Goal: Transaction & Acquisition: Purchase product/service

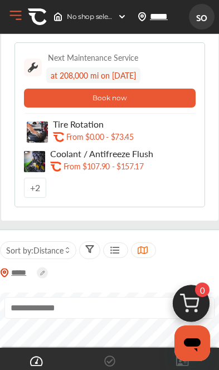
scroll to position [131, 0]
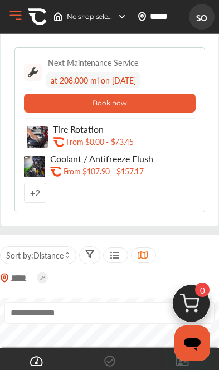
click at [159, 100] on button "Book now" at bounding box center [110, 103] width 172 height 19
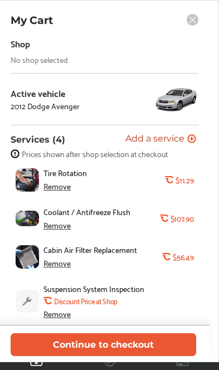
scroll to position [48, 0]
click at [183, 142] on span "Add a service" at bounding box center [154, 139] width 59 height 11
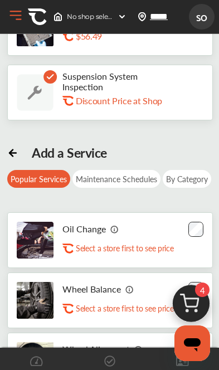
scroll to position [185, 0]
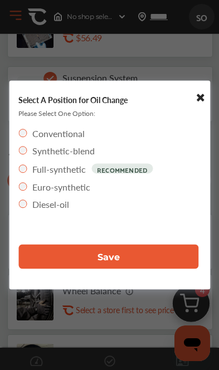
click at [171, 256] on button "Save" at bounding box center [108, 257] width 180 height 25
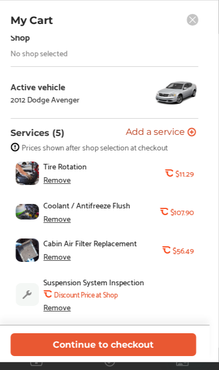
scroll to position [376, 0]
click at [162, 356] on button "Continue to checkout" at bounding box center [103, 344] width 185 height 23
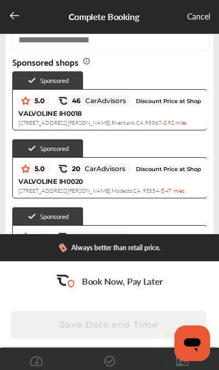
click at [153, 112] on div "VALVOLINE IH0018 [STREET_ADDRESS][PERSON_NAME] - 3.92 miles" at bounding box center [109, 118] width 183 height 18
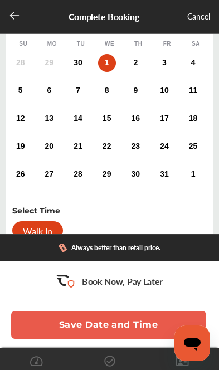
click at [159, 89] on div "10" at bounding box center [164, 91] width 18 height 18
click at [135, 97] on div "9" at bounding box center [135, 91] width 18 height 18
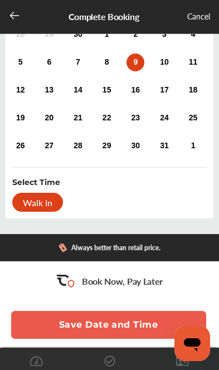
scroll to position [154, 0]
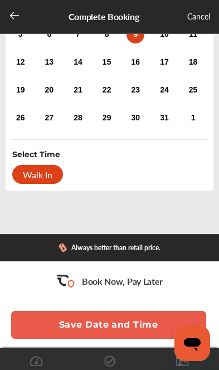
click at [38, 178] on div "Walk In" at bounding box center [37, 174] width 51 height 19
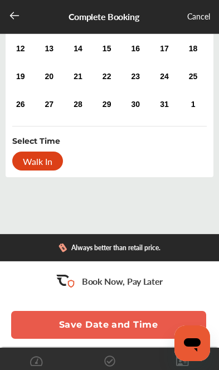
scroll to position [181, 0]
click at [136, 321] on button "Save Date and Time" at bounding box center [108, 325] width 195 height 28
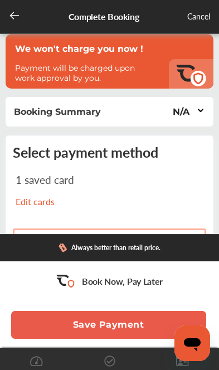
click at [143, 326] on button "Save Payment" at bounding box center [108, 325] width 195 height 28
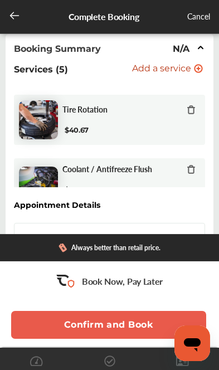
click at [190, 104] on div "Tire Rotation $40.67" at bounding box center [109, 120] width 191 height 50
click at [187, 114] on icon at bounding box center [191, 109] width 9 height 9
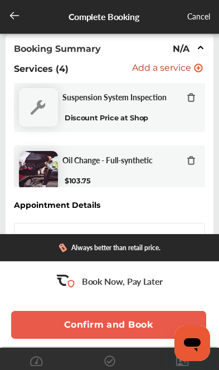
scroll to position [130, 0]
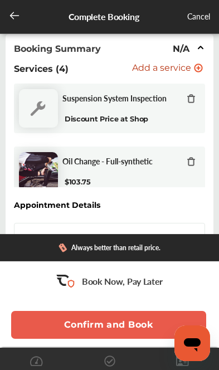
click at [159, 74] on span "Add a service" at bounding box center [161, 68] width 59 height 11
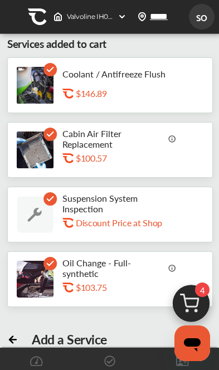
click at [190, 70] on div "Coolant / Antifreeze Flush .st0{fill:#FA4A1C;} $146.89" at bounding box center [110, 85] width 206 height 56
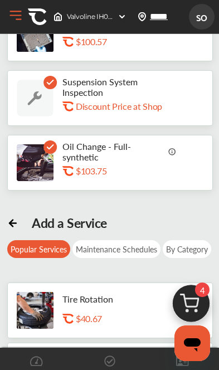
scroll to position [129, 0]
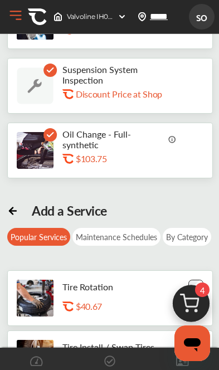
click at [137, 240] on div "Maintenance Schedules" at bounding box center [116, 237] width 88 height 18
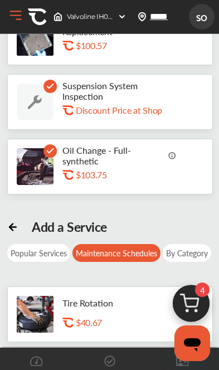
scroll to position [113, 0]
click at [192, 252] on div "By Category" at bounding box center [187, 253] width 48 height 18
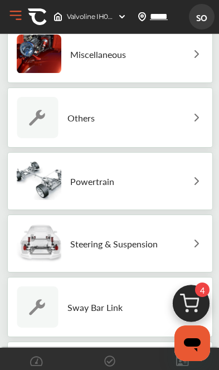
scroll to position [1090, 0]
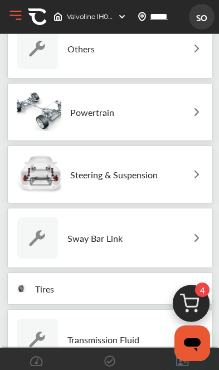
click at [146, 293] on div "Tires" at bounding box center [110, 288] width 206 height 32
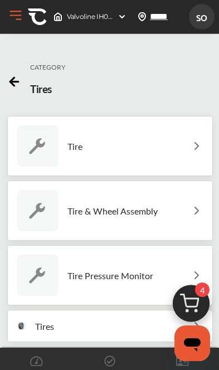
scroll to position [277, 0]
click at [184, 142] on div "Tire" at bounding box center [110, 146] width 206 height 60
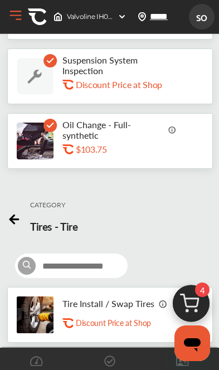
scroll to position [136, 0]
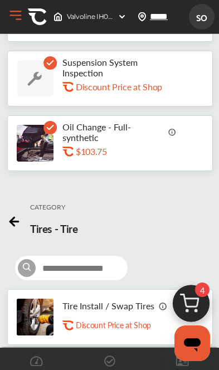
click at [19, 226] on icon at bounding box center [14, 220] width 14 height 14
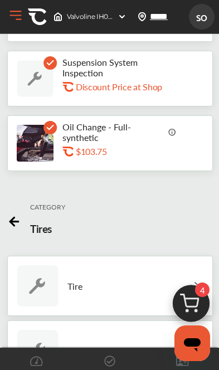
scroll to position [250, 0]
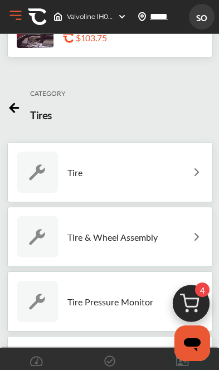
click at [19, 107] on icon at bounding box center [14, 106] width 14 height 14
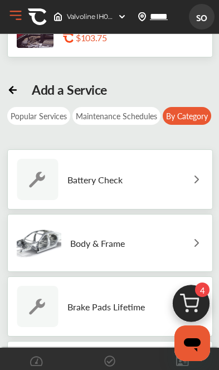
click at [143, 309] on p "Brake Pads Lifetime" at bounding box center [105, 306] width 77 height 11
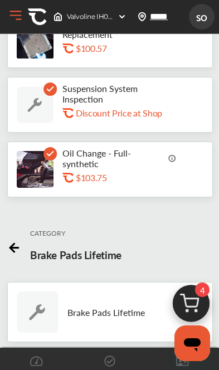
scroll to position [111, 0]
click at [134, 314] on p "Brake Pads Lifetime" at bounding box center [105, 312] width 77 height 11
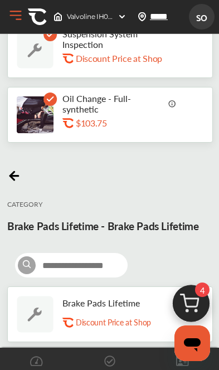
scroll to position [165, 0]
click at [128, 325] on p "Discount Price at Shop" at bounding box center [113, 322] width 75 height 11
click at [124, 314] on div "Brake Pads Lifetime .st0{fill:#FA4A1C;} Discount Price at Shop" at bounding box center [124, 313] width 125 height 33
click at [127, 333] on div "Brake Pads Lifetime .st0{fill:#FA4A1C;} Discount Price at Shop" at bounding box center [110, 314] width 206 height 56
click at [127, 320] on p "Discount Price at Shop" at bounding box center [113, 322] width 75 height 11
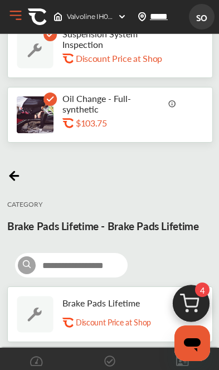
click at [142, 322] on p "Discount Price at Shop" at bounding box center [113, 322] width 75 height 11
click at [194, 343] on icon "Open messaging window" at bounding box center [192, 344] width 17 height 13
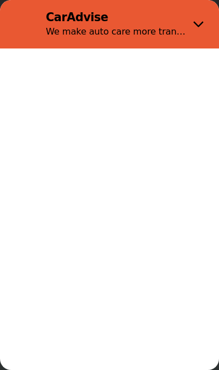
scroll to position [0, 0]
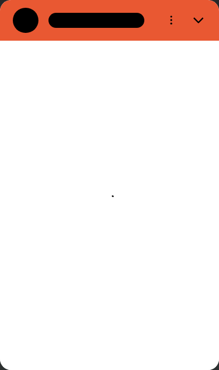
click at [200, 14] on button "Close" at bounding box center [199, 21] width 26 height 26
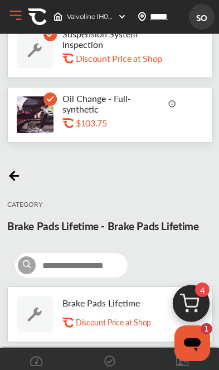
scroll to position [138, 0]
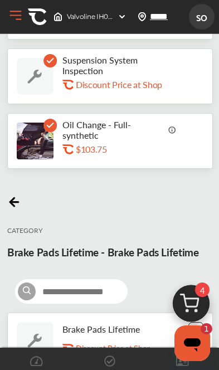
click at [198, 289] on div "CATEGORY Brake Pads Lifetime - Brake Pads Lifetime" at bounding box center [110, 248] width 206 height 110
click at [19, 194] on icon at bounding box center [14, 200] width 14 height 14
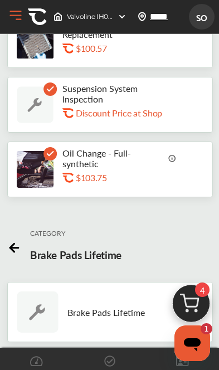
scroll to position [111, 0]
click at [29, 249] on div "CATEGORY Brake Pads Lifetime" at bounding box center [110, 247] width 206 height 51
click at [20, 243] on icon at bounding box center [14, 246] width 14 height 14
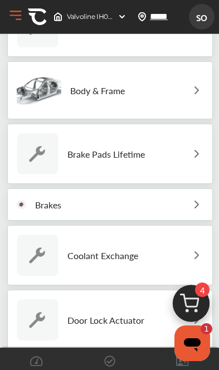
scroll to position [401, 0]
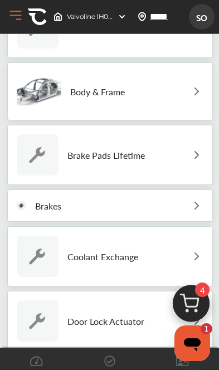
click at [183, 205] on div "Brakes" at bounding box center [110, 205] width 206 height 32
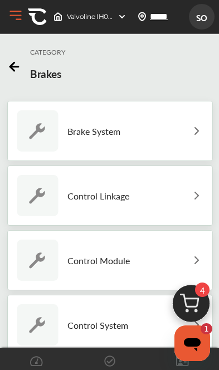
scroll to position [313, 0]
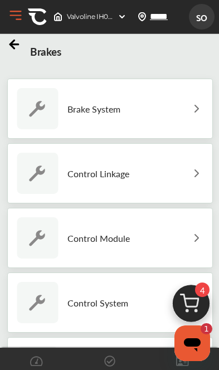
click at [185, 105] on div "Brake System" at bounding box center [110, 109] width 206 height 60
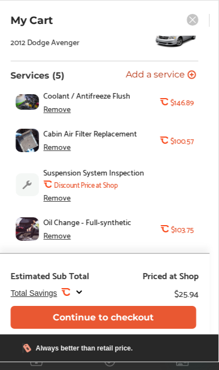
scroll to position [85, 0]
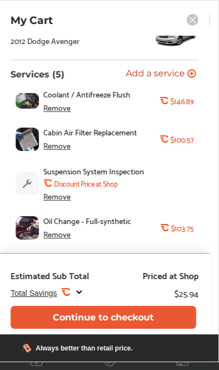
click at [50, 197] on div "Remove" at bounding box center [56, 196] width 27 height 9
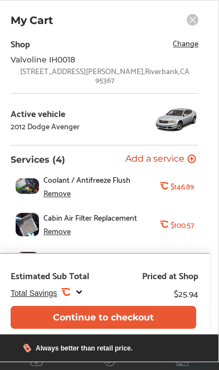
scroll to position [0, 0]
click at [182, 154] on span "Add a service" at bounding box center [154, 159] width 59 height 11
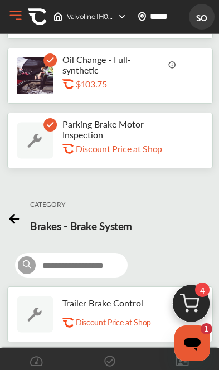
scroll to position [140, 0]
click at [19, 215] on icon at bounding box center [14, 217] width 14 height 14
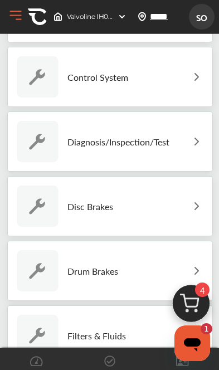
scroll to position [544, 0]
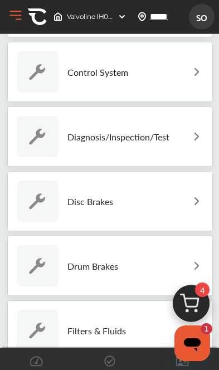
click at [167, 271] on div "Drum Brakes" at bounding box center [110, 266] width 206 height 60
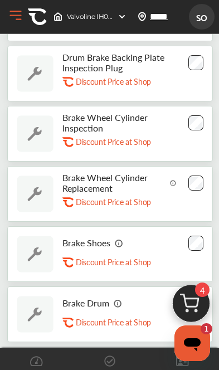
scroll to position [1255, 0]
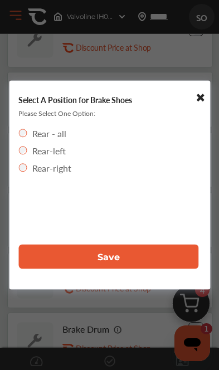
click at [150, 269] on button "Save" at bounding box center [108, 257] width 180 height 25
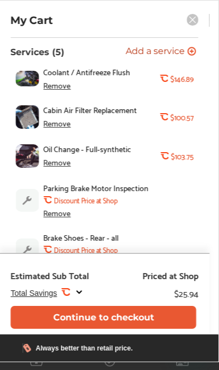
scroll to position [113, 0]
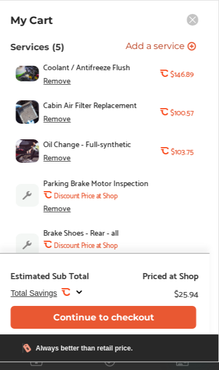
click at [62, 114] on div "Remove" at bounding box center [56, 118] width 27 height 9
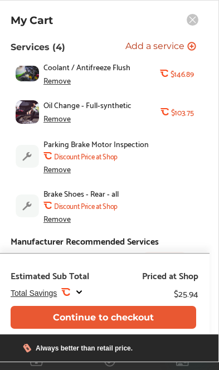
scroll to position [1223, 0]
click at [62, 218] on div "Remove" at bounding box center [56, 218] width 27 height 9
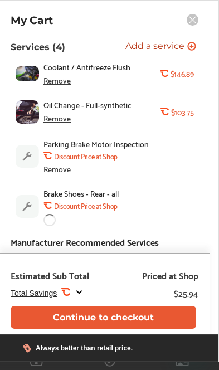
click at [58, 169] on div "Remove" at bounding box center [56, 168] width 27 height 9
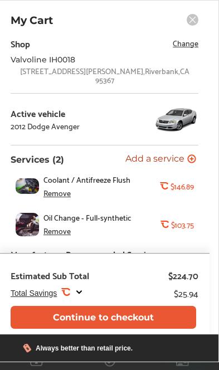
scroll to position [0, 0]
click at [180, 192] on div "Coolant / Antifreeze Flush Remove .st0{fill:#FA4A1C;} $146.89" at bounding box center [105, 185] width 188 height 33
click at [180, 185] on b "$146.89" at bounding box center [181, 186] width 23 height 9
click at [100, 178] on span "Coolant / Antifreeze Flush" at bounding box center [98, 179] width 110 height 9
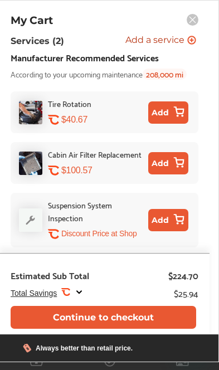
click at [67, 290] on icon ".st0{fill:#FA4A1C;}" at bounding box center [65, 291] width 9 height 9
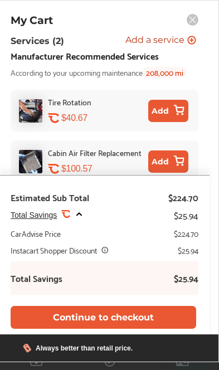
scroll to position [1153, 0]
click at [105, 246] on icon at bounding box center [105, 250] width 8 height 8
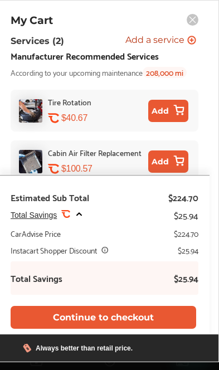
click at [105, 249] on icon at bounding box center [105, 250] width 8 height 8
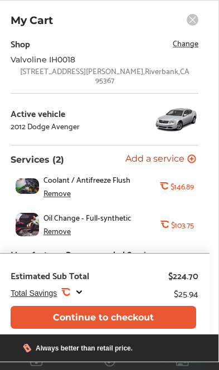
click at [186, 28] on div "My Cart Shop Change [GEOGRAPHIC_DATA][STREET_ADDRESS][PERSON_NAME] Active vehic…" at bounding box center [104, 181] width 229 height 362
click at [195, 20] on rect at bounding box center [193, 20] width 12 height 12
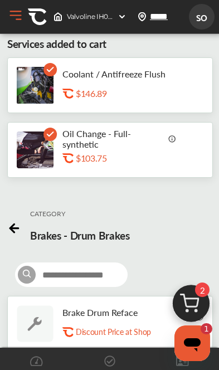
click at [198, 113] on div "Coolant / Antifreeze Flush .st0{fill:#FA4A1C;} $146.89" at bounding box center [110, 85] width 206 height 56
click at [23, 23] on button "Open Menu" at bounding box center [15, 15] width 17 height 17
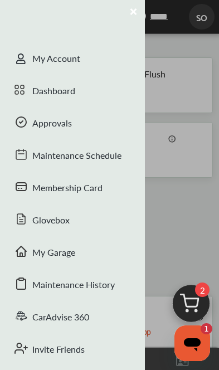
click at [59, 89] on div "Dashboard" at bounding box center [72, 92] width 145 height 32
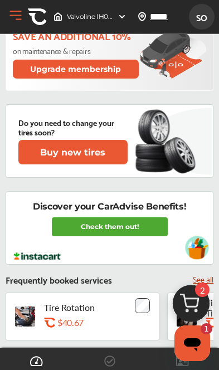
scroll to position [701, 0]
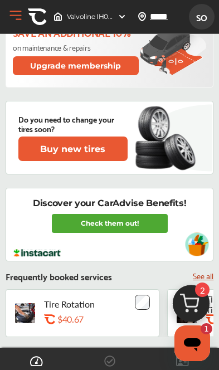
click at [141, 220] on link "Check them out!" at bounding box center [110, 223] width 116 height 19
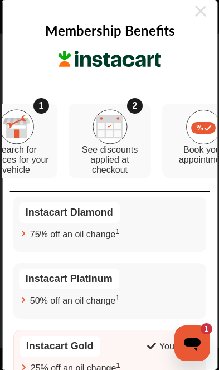
scroll to position [5, 0]
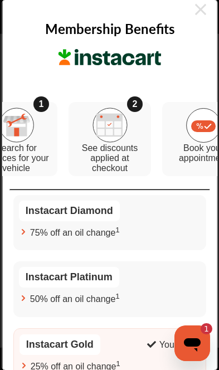
click at [54, 266] on div "Instacart Platinum 50% off an oil change 1" at bounding box center [109, 288] width 193 height 55
click at [59, 287] on div "Instacart Platinum" at bounding box center [68, 277] width 100 height 21
click at [39, 297] on span "50% off an oil change 1" at bounding box center [75, 298] width 90 height 12
click at [39, 296] on span "50% off an oil change 1" at bounding box center [75, 298] width 90 height 12
click at [32, 297] on span "50% off an oil change 1" at bounding box center [75, 298] width 90 height 12
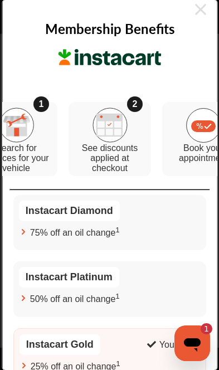
click at [47, 292] on div "Instacart Platinum" at bounding box center [109, 279] width 182 height 25
click at [46, 292] on div "Instacart Platinum" at bounding box center [109, 279] width 182 height 25
click at [62, 284] on div "Instacart Platinum" at bounding box center [68, 277] width 100 height 21
click at [63, 286] on div "Instacart Platinum" at bounding box center [68, 277] width 100 height 21
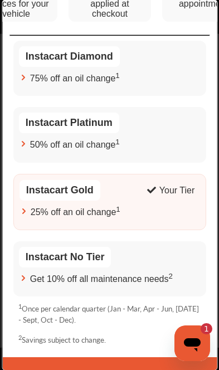
scroll to position [159, 0]
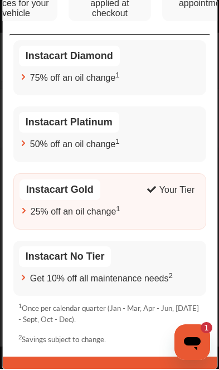
scroll to position [1244, 0]
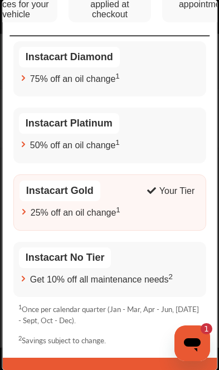
type textarea "*"
